Goal: Task Accomplishment & Management: Manage account settings

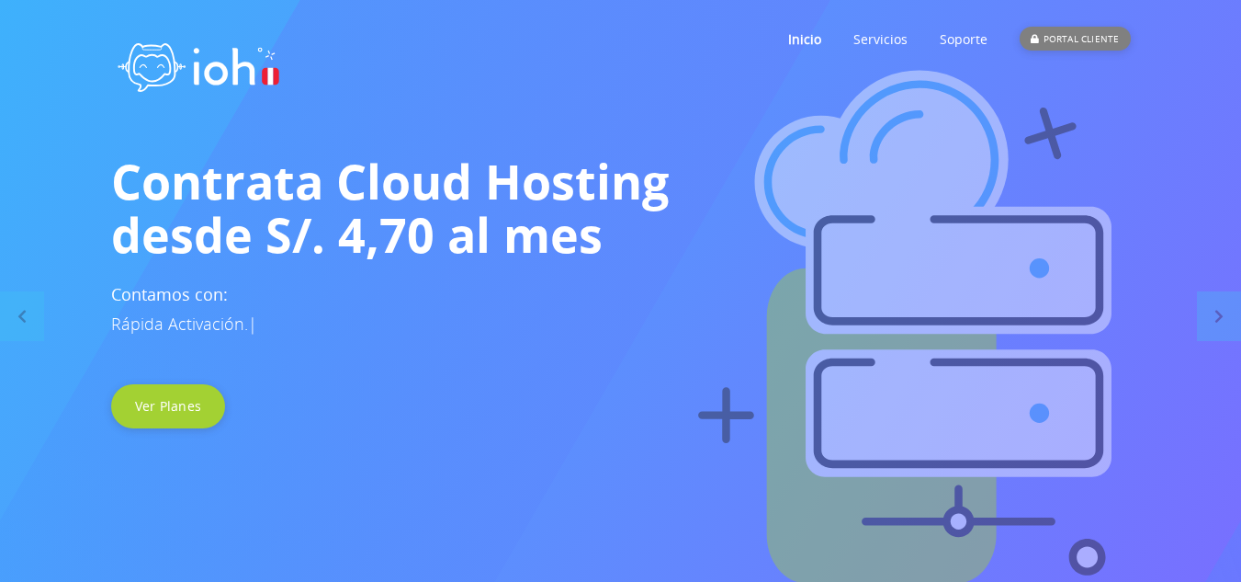
click at [1044, 41] on div "PORTAL CLIENTE" at bounding box center [1075, 39] width 110 height 24
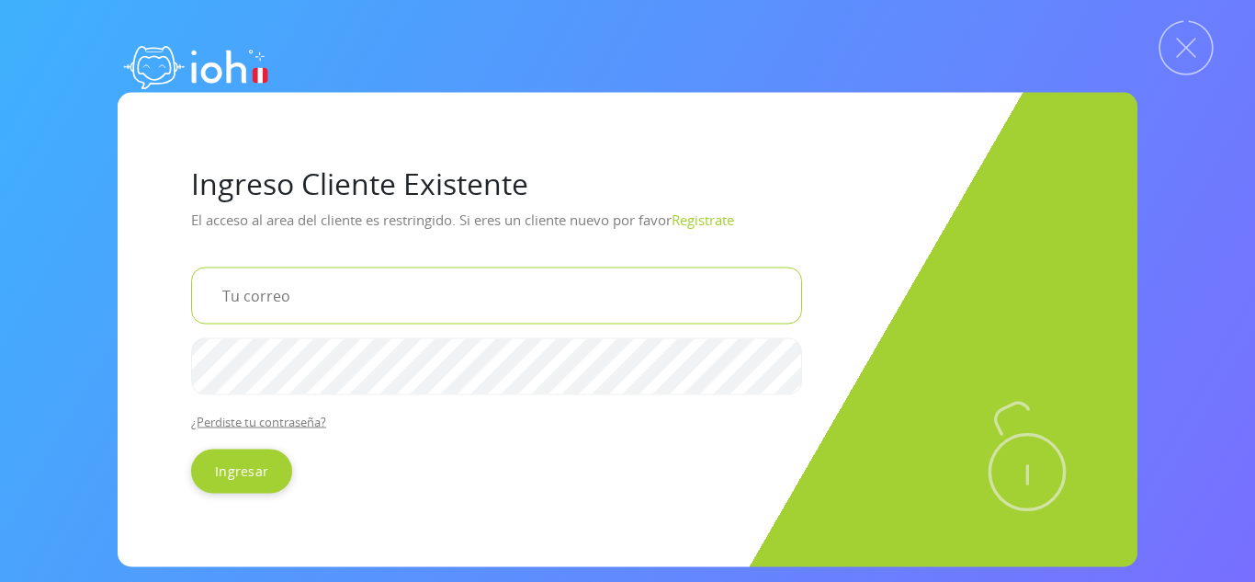
click at [382, 316] on input "email" at bounding box center [496, 294] width 611 height 57
type input "[EMAIL_ADDRESS][DOMAIN_NAME]"
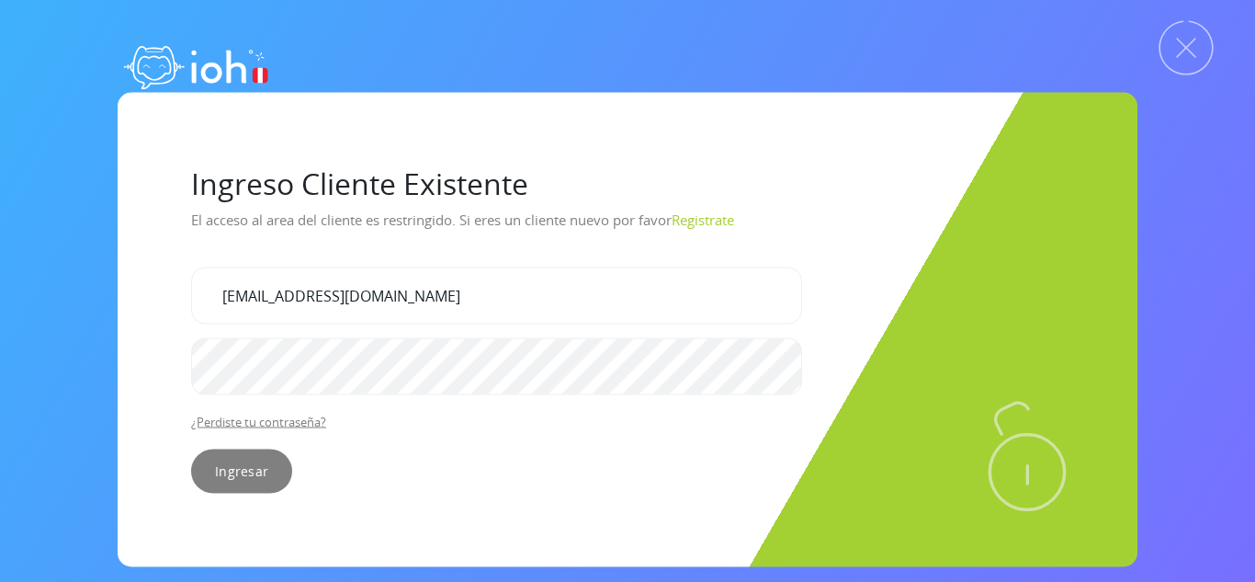
click at [248, 485] on input "Ingresar" at bounding box center [241, 470] width 101 height 44
